Goal: Browse casually

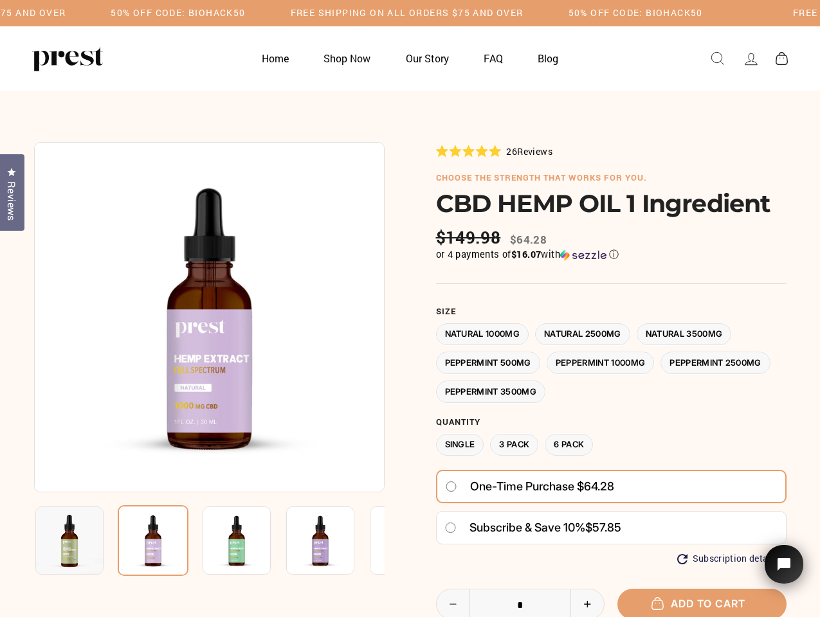
click at [409, 309] on div at bounding box center [410, 468] width 752 height 652
click at [294, 13] on h5 "Free Shipping on all orders $75 and over" at bounding box center [177, 13] width 233 height 11
click at [209, 317] on img at bounding box center [209, 317] width 350 height 350
click at [209, 541] on img at bounding box center [236, 540] width 68 height 68
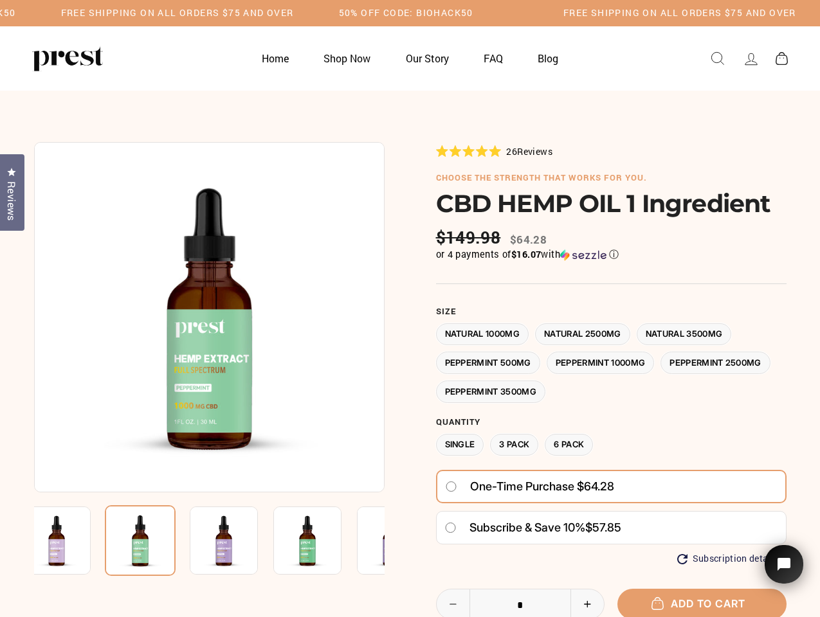
click at [69, 541] on img at bounding box center [56, 540] width 68 height 68
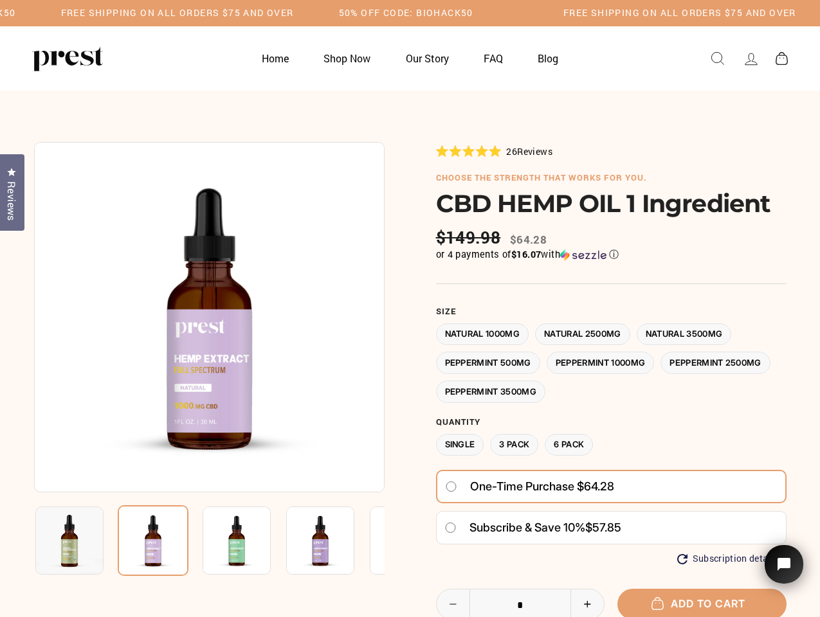
click at [202, 541] on img at bounding box center [236, 540] width 68 height 68
click at [153, 541] on img at bounding box center [153, 540] width 71 height 71
click at [237, 541] on img at bounding box center [236, 540] width 68 height 68
